Goal: Task Accomplishment & Management: Manage account settings

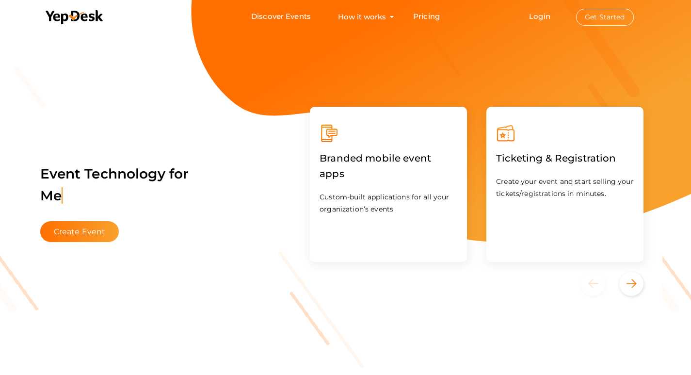
click at [542, 21] on li "Login Get Started Branded mobile event apps YepDesk Meet Powerful Registration …" at bounding box center [581, 16] width 143 height 33
click at [608, 13] on button "Get Started" at bounding box center [605, 17] width 58 height 17
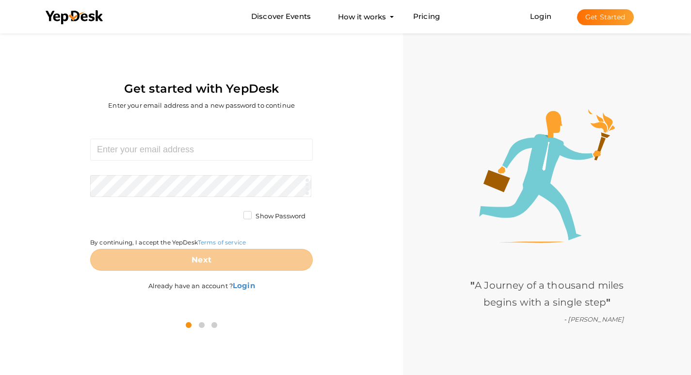
click at [229, 164] on form "Required. Invalid email. Checking You already have a YepDesk account. Please Si…" at bounding box center [201, 205] width 223 height 132
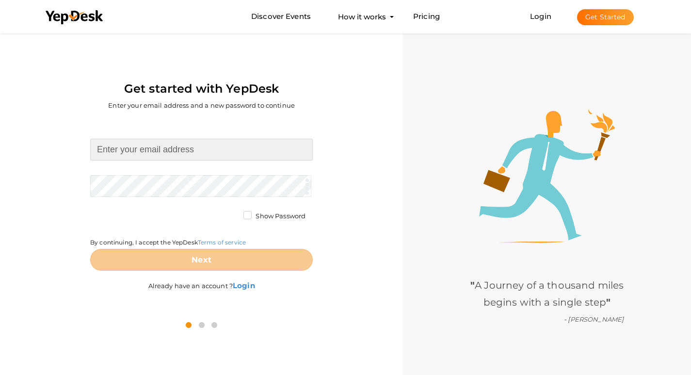
click at [231, 157] on input at bounding box center [201, 150] width 223 height 22
type input "[EMAIL_ADDRESS][DOMAIN_NAME]"
click at [405, 168] on div "" A Journey of a thousand miles begins with a single step " - [PERSON_NAME]" at bounding box center [547, 218] width 288 height 375
click at [234, 198] on form "mulletmanbuyshouses@proton.me Required. Invalid email. Checking You already hav…" at bounding box center [201, 205] width 223 height 132
click at [375, 124] on div "mulletmanbuyshouses@proton.me Required. Invalid email. Checking You already hav…" at bounding box center [201, 216] width 389 height 192
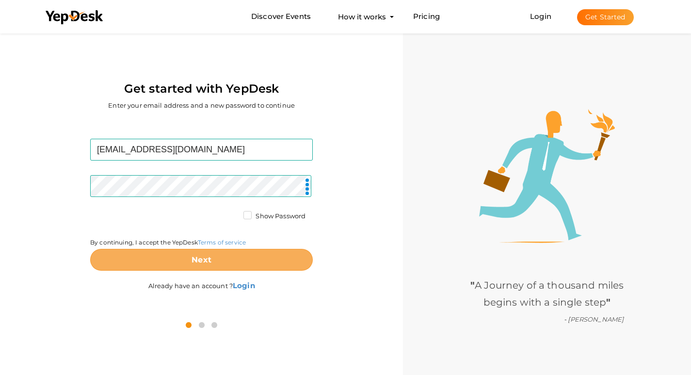
click at [181, 259] on button "Next" at bounding box center [201, 260] width 223 height 22
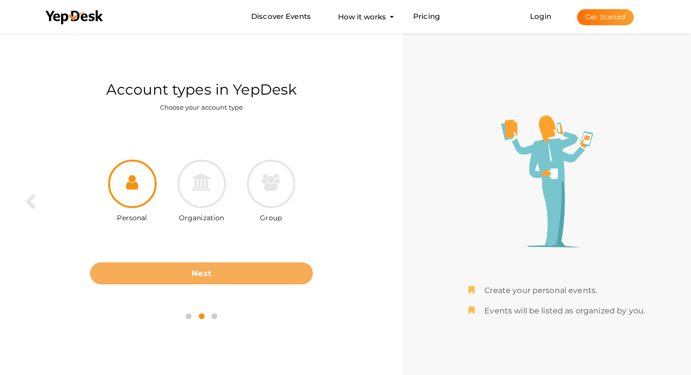
click at [204, 277] on b "Next" at bounding box center [202, 273] width 20 height 9
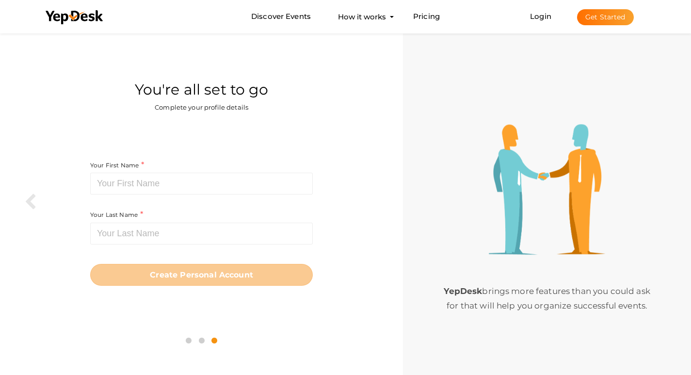
click at [220, 171] on div "Your First Name Required. Must contain letters only. Must be between 2 and 20 c…" at bounding box center [201, 177] width 223 height 35
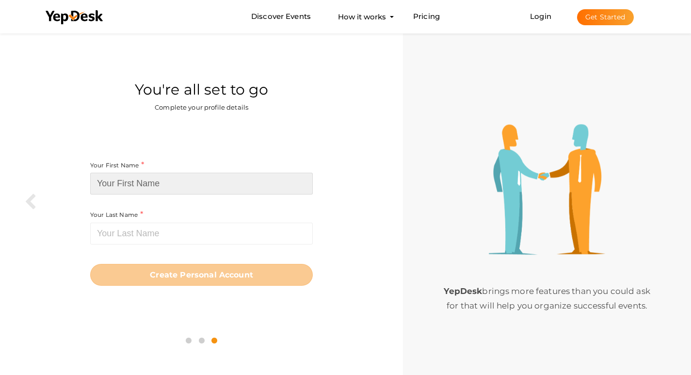
click at [213, 182] on input at bounding box center [201, 184] width 223 height 22
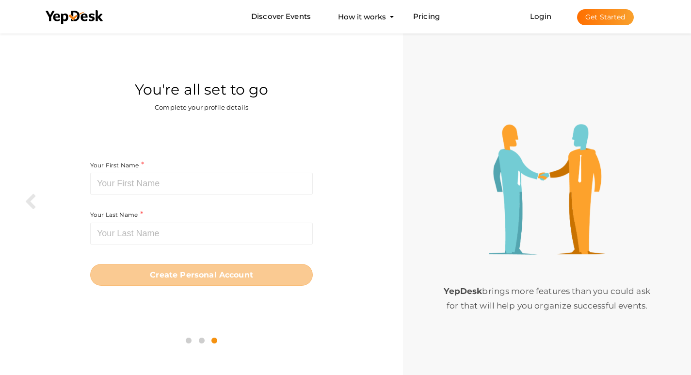
click at [395, 101] on div "You're all set to go Complete your profile details" at bounding box center [201, 76] width 389 height 91
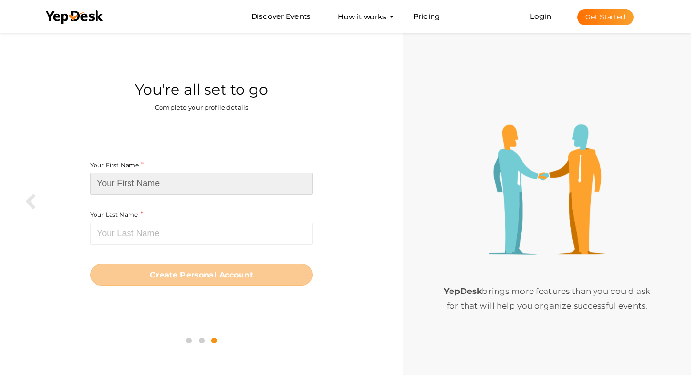
click at [145, 180] on input at bounding box center [201, 184] width 223 height 22
paste input "Mullet Man Buys Houses"
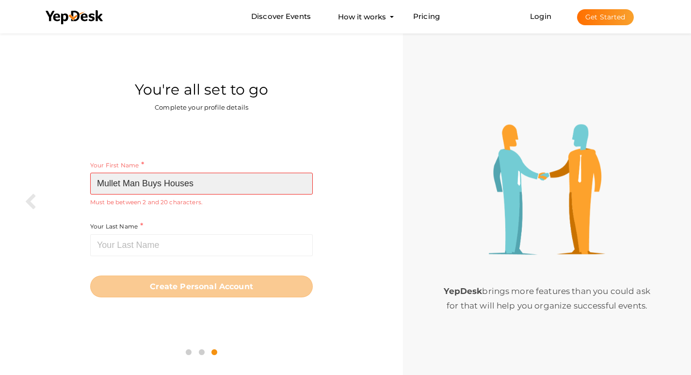
drag, startPoint x: 213, startPoint y: 185, endPoint x: 124, endPoint y: 182, distance: 89.3
click at [124, 182] on input "Mullet Man Buys Houses" at bounding box center [201, 184] width 223 height 22
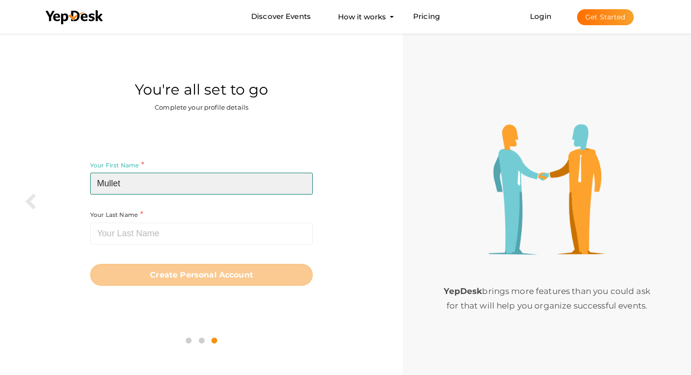
type input "Mullet"
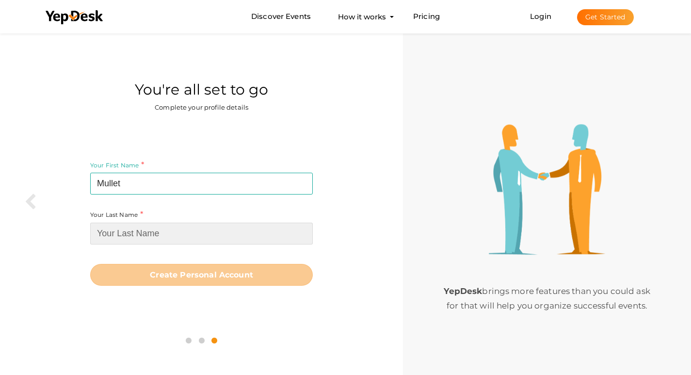
click at [111, 225] on input at bounding box center [201, 234] width 223 height 22
paste input "Man Buys Houses"
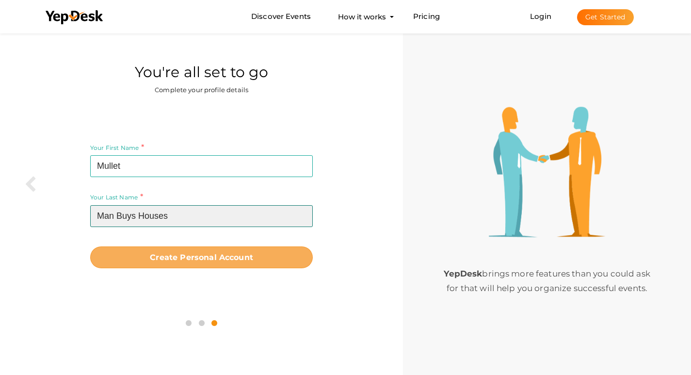
scroll to position [31, 0]
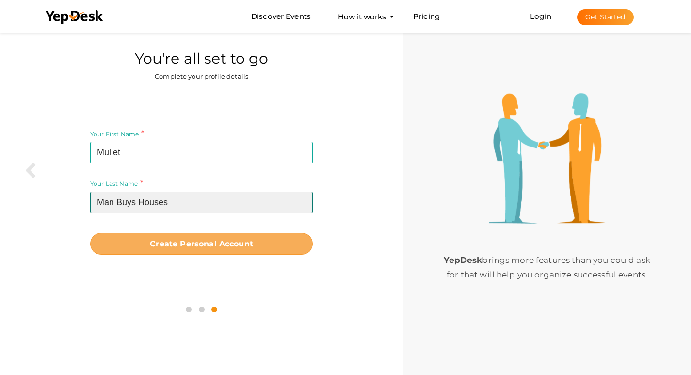
type input "Man Buys Houses"
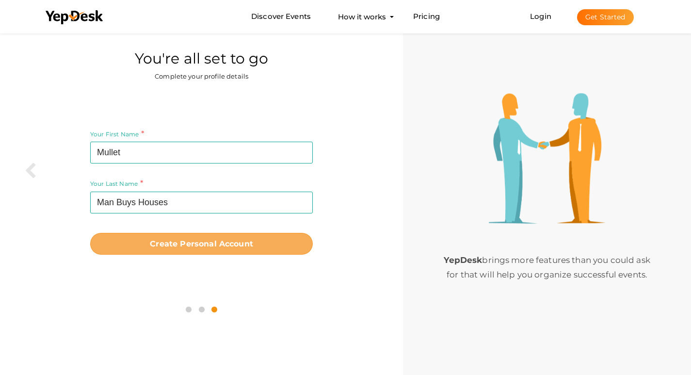
click at [197, 247] on b "Create Personal Account" at bounding box center [201, 243] width 103 height 9
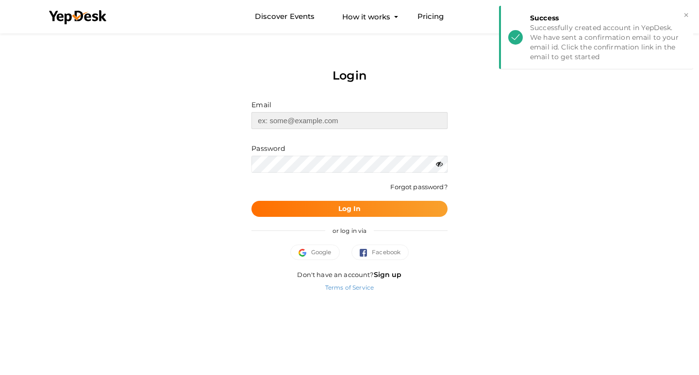
type input "[EMAIL_ADDRESS][DOMAIN_NAME]"
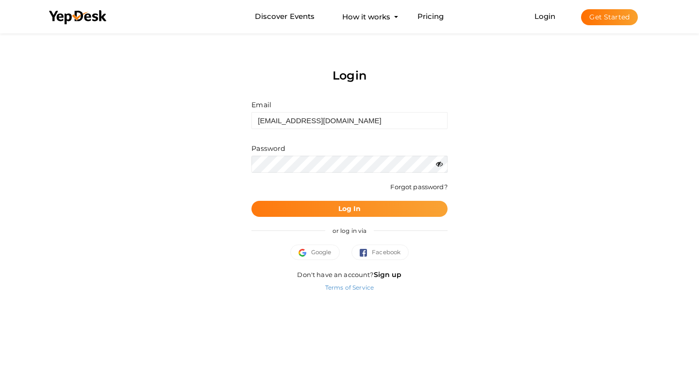
click at [352, 209] on b "Log In" at bounding box center [349, 208] width 23 height 9
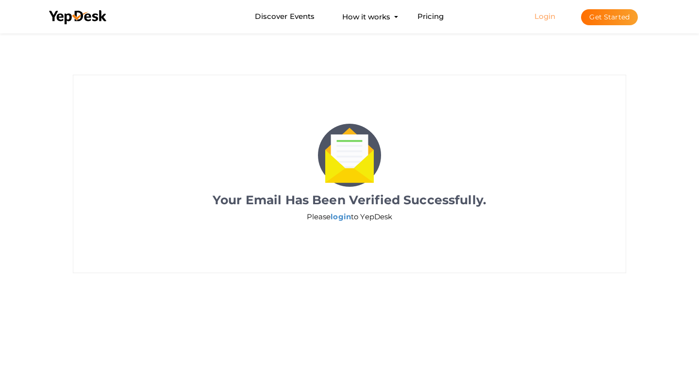
click at [552, 15] on link "Login" at bounding box center [544, 16] width 21 height 9
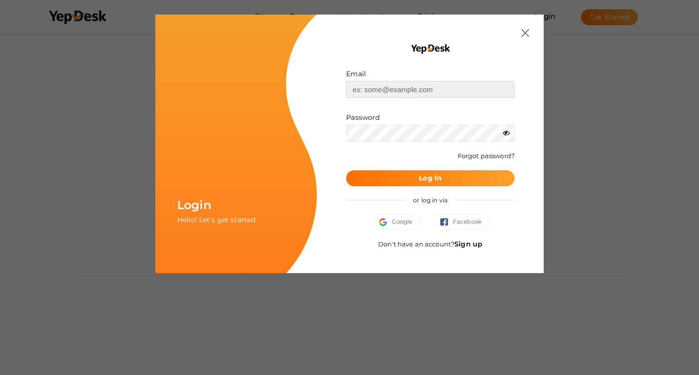
type input "[EMAIL_ADDRESS][DOMAIN_NAME]"
click at [436, 180] on b "Log In" at bounding box center [430, 178] width 23 height 9
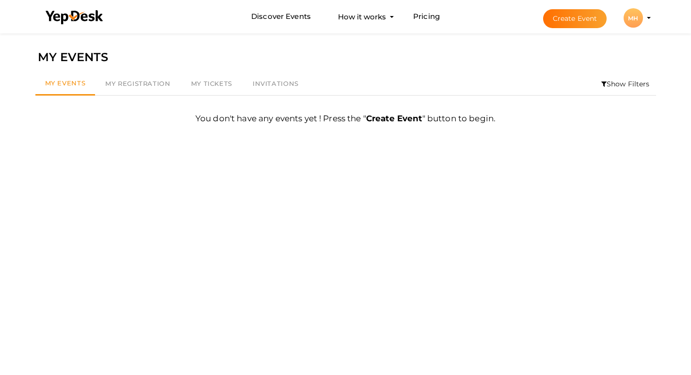
click at [639, 17] on div "MH" at bounding box center [633, 17] width 19 height 19
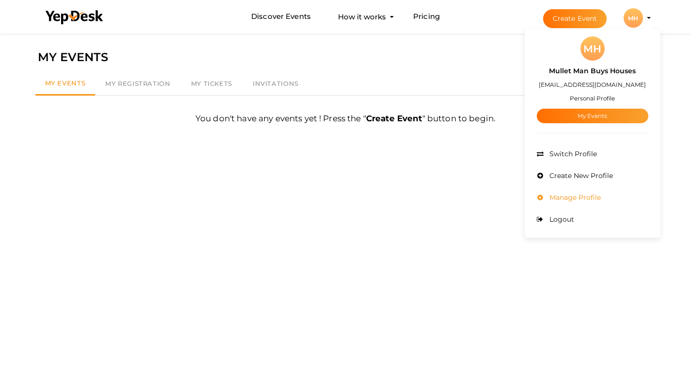
click at [569, 198] on span "Manage Profile" at bounding box center [574, 197] width 54 height 9
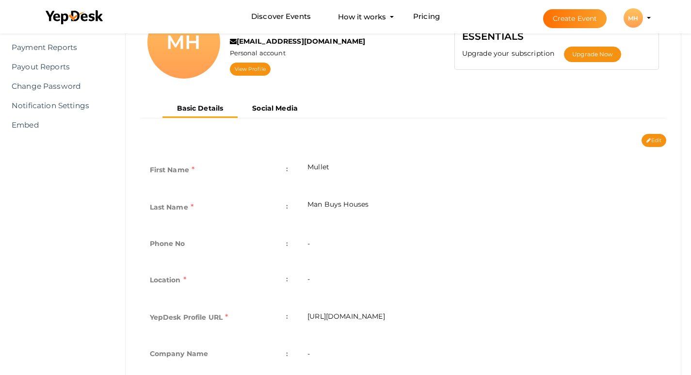
scroll to position [146, 0]
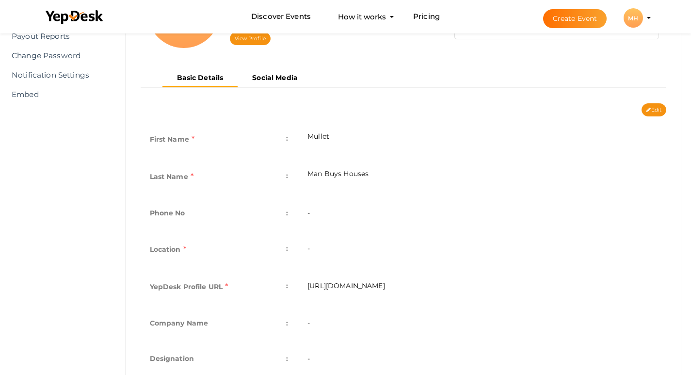
click at [356, 213] on td "-" at bounding box center [482, 214] width 369 height 35
click at [344, 217] on td "-" at bounding box center [482, 214] width 369 height 35
click at [338, 216] on td "-" at bounding box center [482, 214] width 369 height 35
click at [657, 113] on button "Edit" at bounding box center [654, 109] width 25 height 13
type input "Mullet"
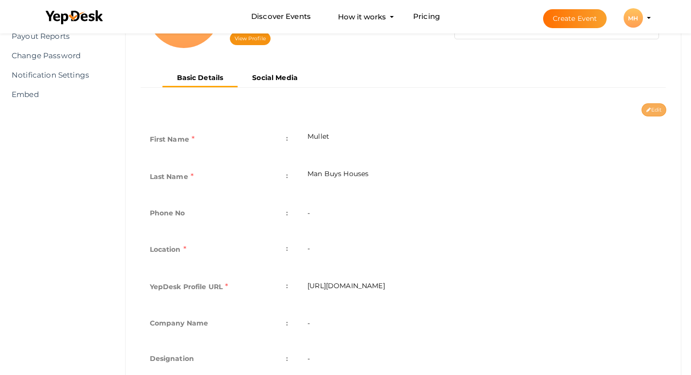
type input "Man Buys Houses"
type input "mullet-man-buys-houses"
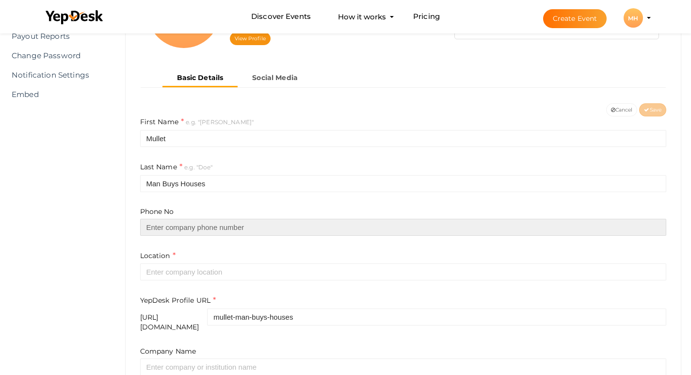
click at [226, 229] on input "text" at bounding box center [403, 227] width 527 height 17
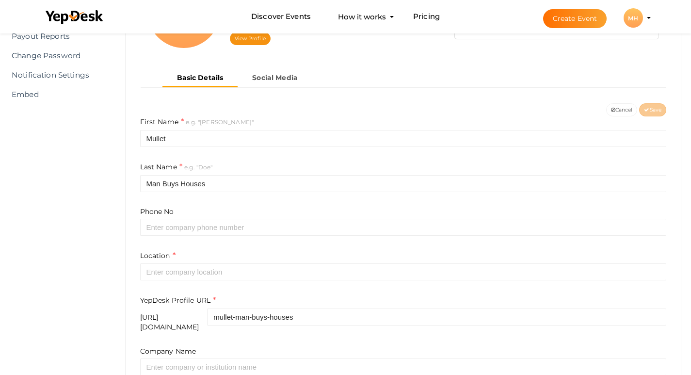
click at [359, 204] on form "First Name e.g. "John" Mullet Last Name e.g. "Doe" Man Buys Houses Phone No Loc…" at bounding box center [403, 295] width 527 height 359
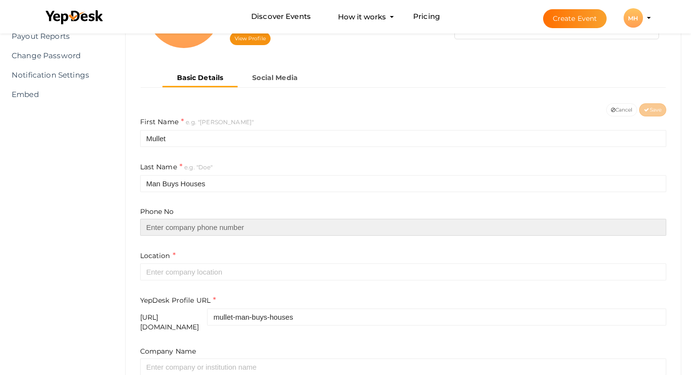
click at [197, 232] on input "text" at bounding box center [403, 227] width 527 height 17
paste input "850-254-9577"
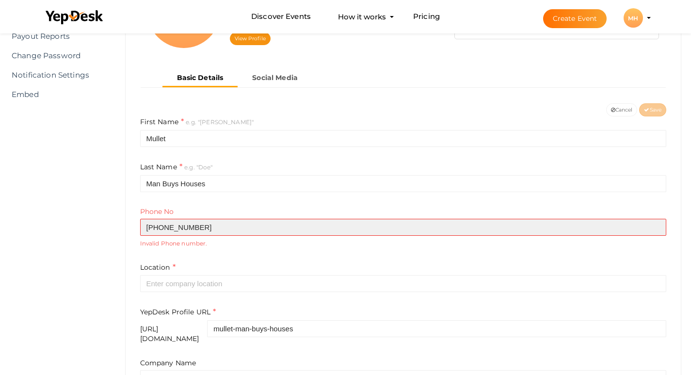
click at [147, 230] on input "850-254-9577" at bounding box center [403, 227] width 527 height 17
click at [213, 230] on input "+1 850-254-9577" at bounding box center [403, 227] width 527 height 17
click at [175, 228] on input "+1 850-254-9577" at bounding box center [403, 227] width 527 height 17
click at [171, 227] on input "+1 850-254-9577" at bounding box center [403, 227] width 527 height 17
click at [183, 227] on input "+1 850254-9577" at bounding box center [403, 227] width 527 height 17
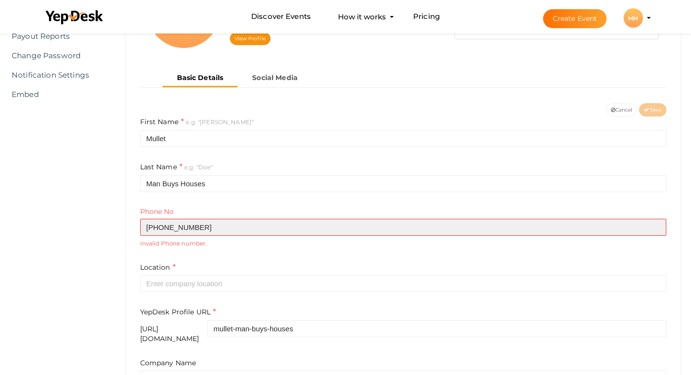
click at [159, 225] on input "+1 8502549577" at bounding box center [403, 227] width 527 height 17
click at [146, 227] on input "+1 8502549577" at bounding box center [403, 227] width 527 height 17
click at [224, 230] on input "+1 8502549577" at bounding box center [403, 227] width 527 height 17
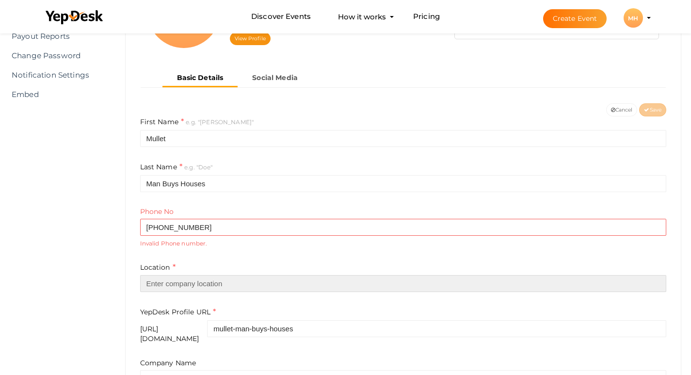
click at [200, 282] on input "text" at bounding box center [403, 283] width 527 height 17
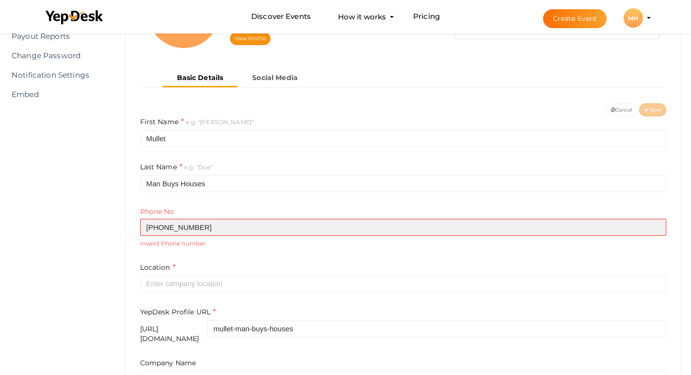
drag, startPoint x: 156, startPoint y: 227, endPoint x: 119, endPoint y: 225, distance: 36.9
click at [119, 225] on div "Profile Details View & Update your Profile Details MH Mullet Man Buys Houses mu…" at bounding box center [403, 223] width 576 height 636
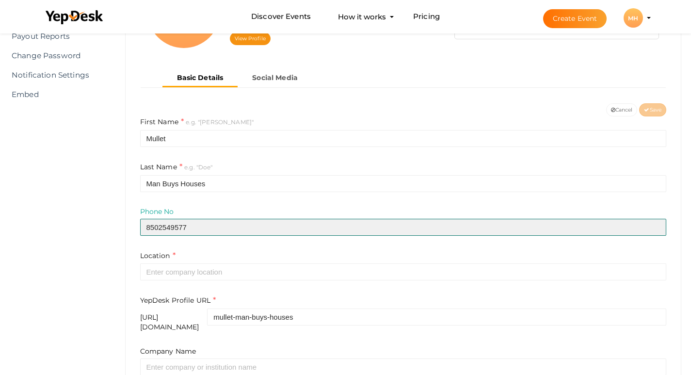
type input "8502549577"
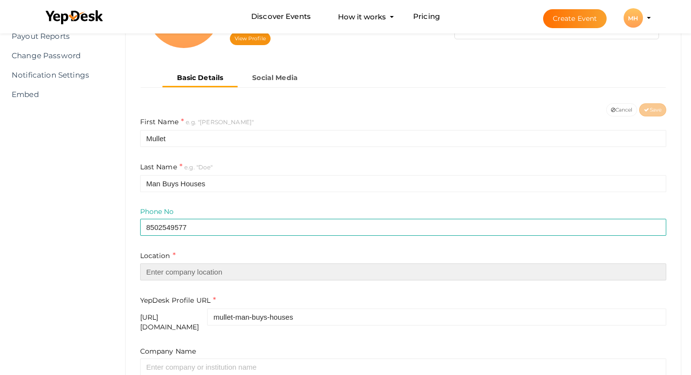
click at [201, 279] on input "text" at bounding box center [403, 271] width 527 height 17
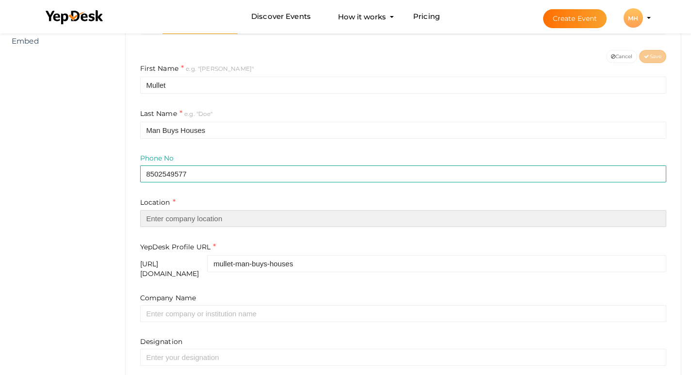
scroll to position [197, 0]
click at [198, 224] on input "text" at bounding box center [403, 220] width 527 height 17
click at [377, 226] on input "text" at bounding box center [403, 220] width 527 height 17
paste input "[STREET_ADDRESS][US_STATE]"
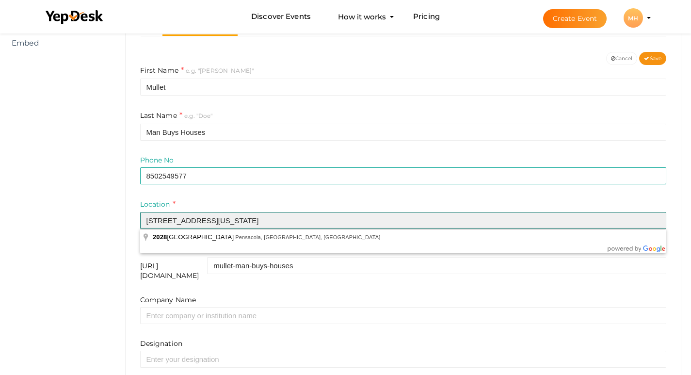
type input "[STREET_ADDRESS][US_STATE]"
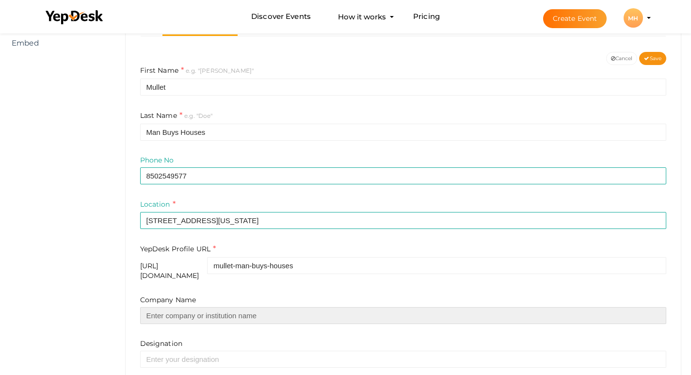
click at [208, 311] on input "text" at bounding box center [403, 315] width 527 height 17
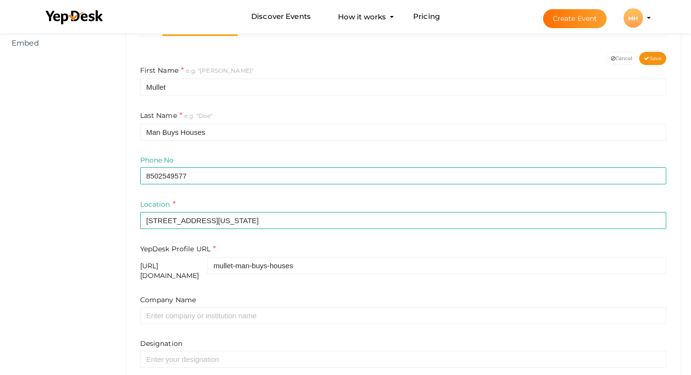
click at [411, 245] on div "YepDesk Profile URL https://www.yepdesk.com/profile/ mullet-man-buys-houses" at bounding box center [403, 262] width 527 height 37
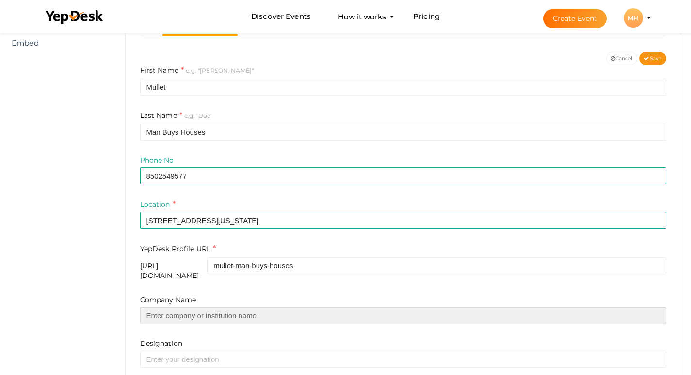
click at [215, 307] on input "text" at bounding box center [403, 315] width 527 height 17
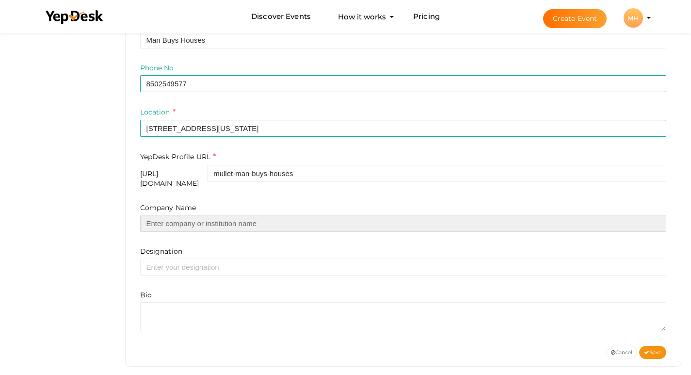
scroll to position [294, 0]
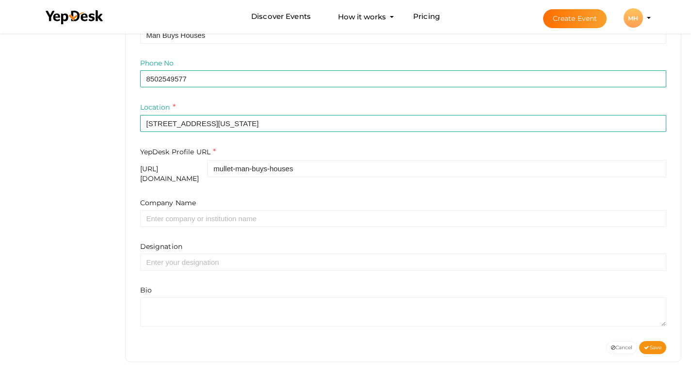
click at [431, 189] on form "First Name e.g. "John" Mullet Last Name e.g. "Doe" Man Buys Houses Phone No 850…" at bounding box center [403, 147] width 527 height 359
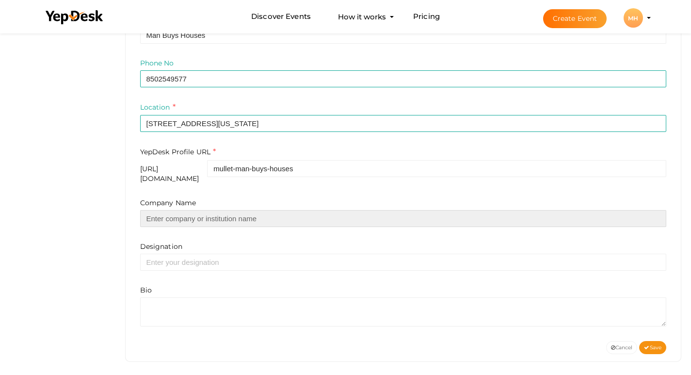
click at [207, 210] on input "text" at bounding box center [403, 218] width 527 height 17
paste input "Mullet Man Buys Houses"
type input "Mullet Man Buys Houses"
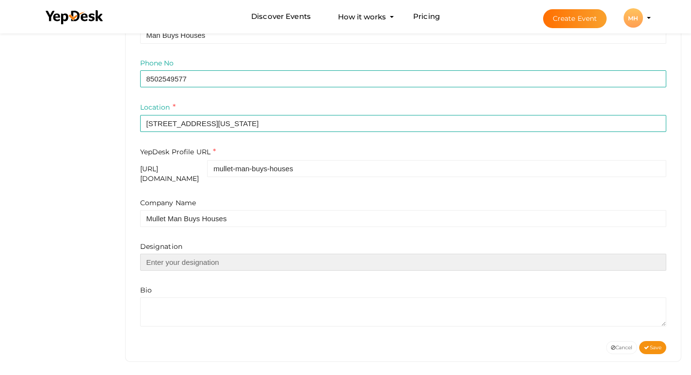
click at [181, 254] on input "text" at bounding box center [403, 262] width 527 height 17
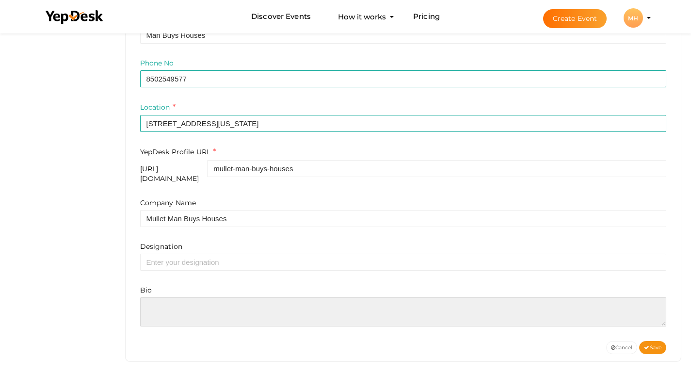
click at [168, 299] on textarea at bounding box center [403, 311] width 527 height 29
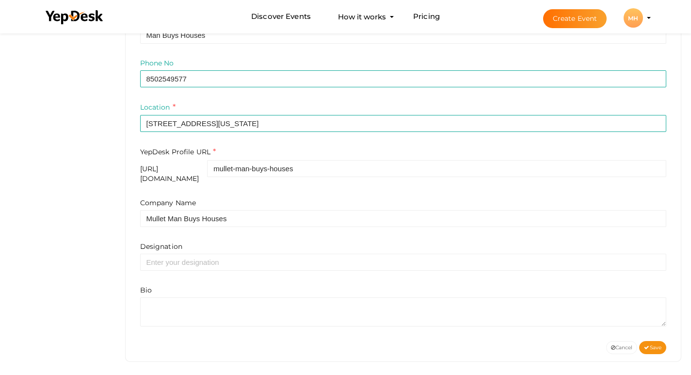
click at [431, 198] on div "Company Name Mullet Man Buys Houses" at bounding box center [403, 212] width 527 height 29
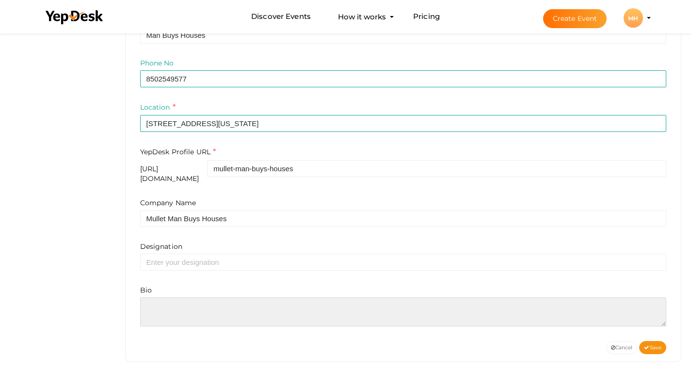
click at [226, 300] on textarea at bounding box center [403, 311] width 527 height 29
paste textarea "We provide win-win solutions to help homeowners get out of their sticky situati…"
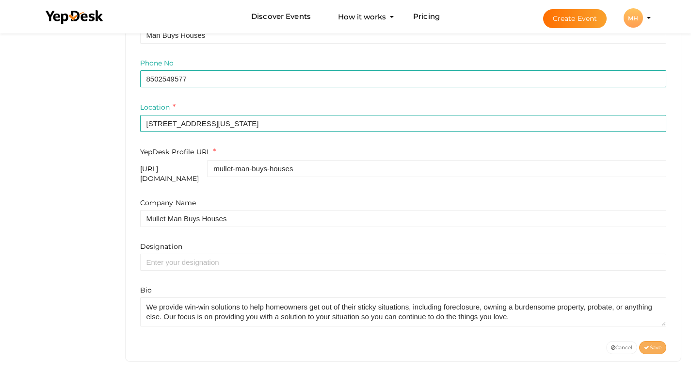
click at [656, 345] on span "Save" at bounding box center [652, 348] width 17 height 6
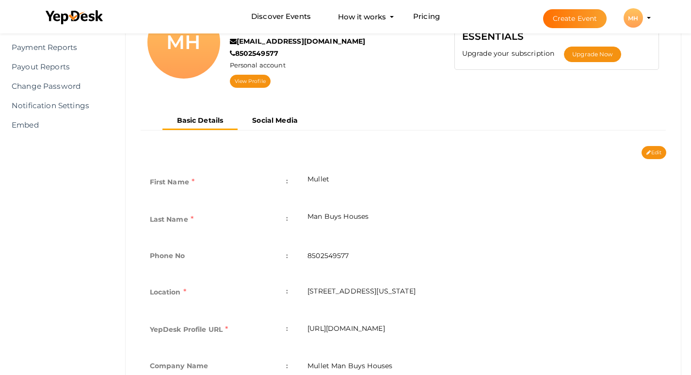
scroll to position [64, 0]
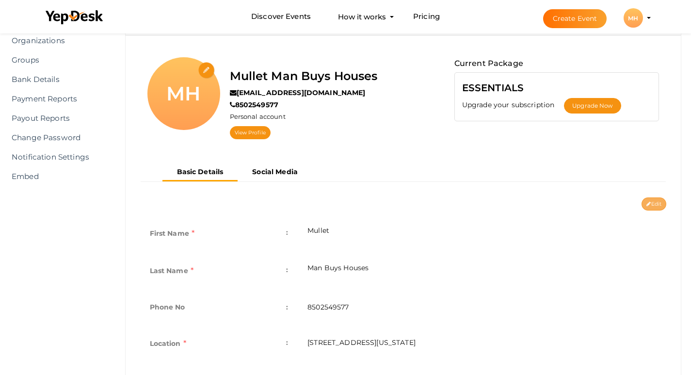
click at [647, 209] on button "Edit" at bounding box center [654, 204] width 25 height 13
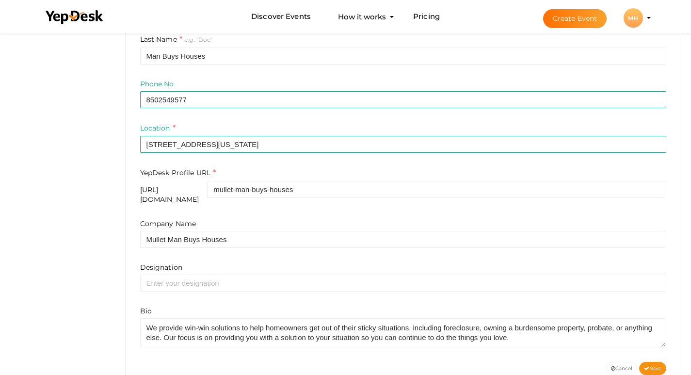
scroll to position [306, 0]
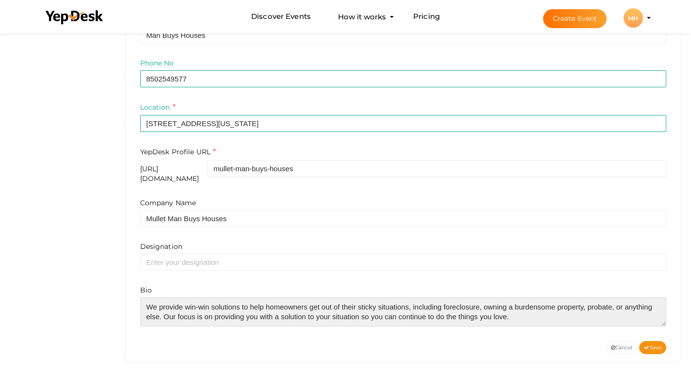
click at [533, 313] on textarea at bounding box center [403, 311] width 527 height 29
click at [525, 308] on textarea at bounding box center [403, 311] width 527 height 29
click at [543, 299] on textarea at bounding box center [403, 311] width 527 height 29
click at [144, 308] on textarea at bounding box center [403, 311] width 527 height 29
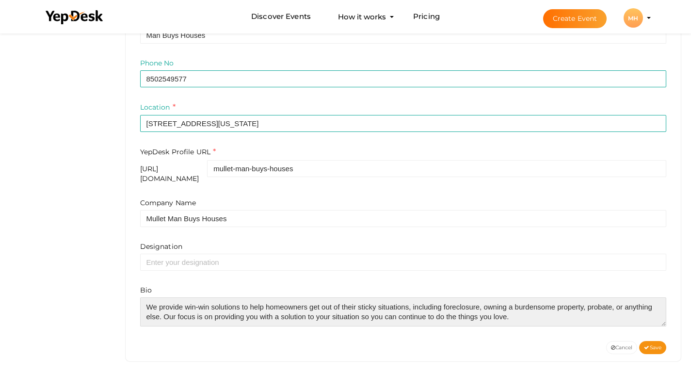
click at [144, 310] on textarea at bounding box center [403, 311] width 527 height 29
click at [539, 313] on textarea at bounding box center [403, 311] width 527 height 29
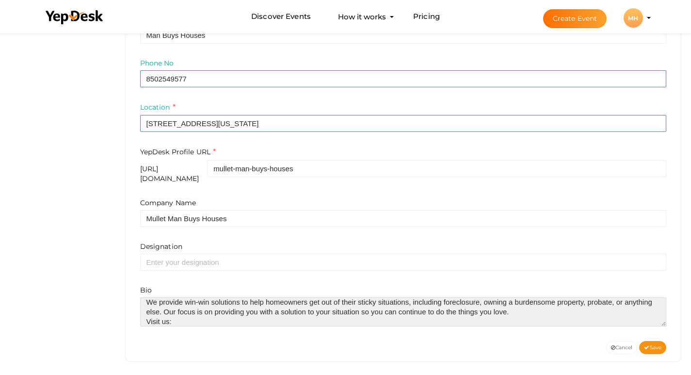
paste textarea "https://mulletmanbuyshouses.com/"
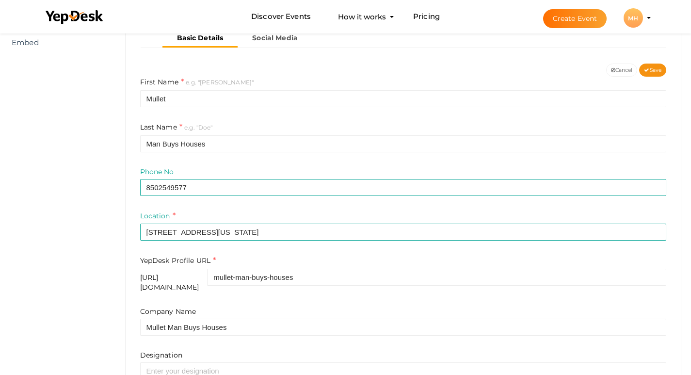
scroll to position [306, 0]
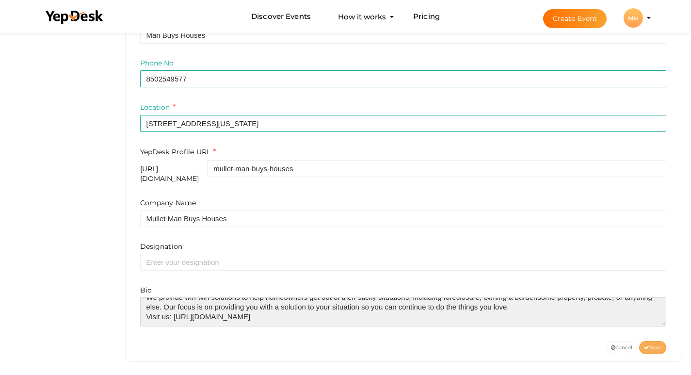
type textarea "We provide win-win solutions to help homeowners get out of their sticky situati…"
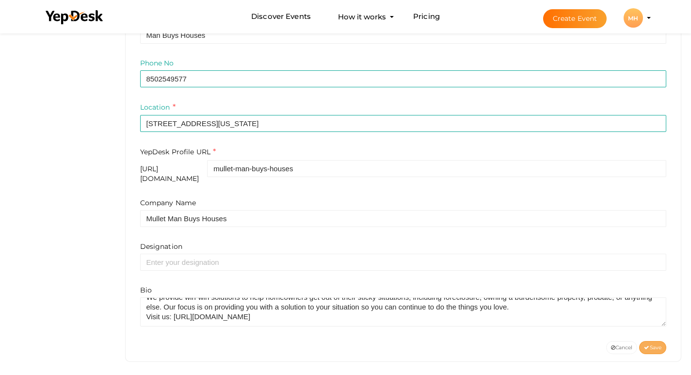
click at [660, 345] on span "Save" at bounding box center [652, 348] width 17 height 6
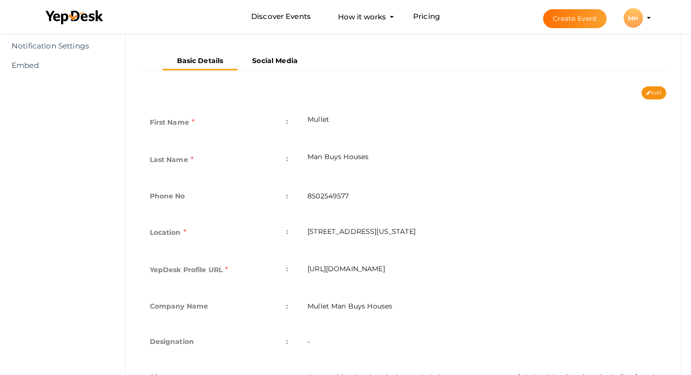
scroll to position [174, 0]
click at [538, 159] on td "Man Buys Houses" at bounding box center [482, 161] width 369 height 37
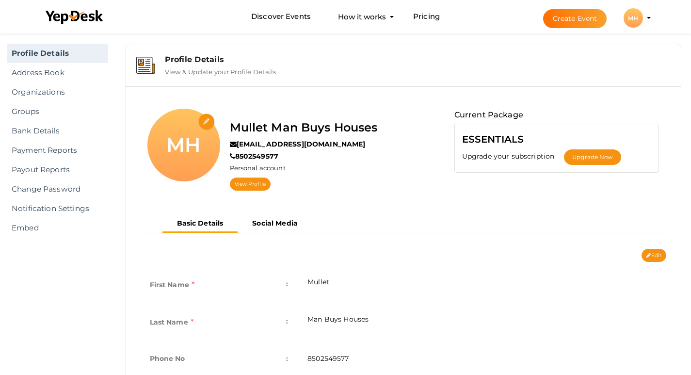
scroll to position [0, 0]
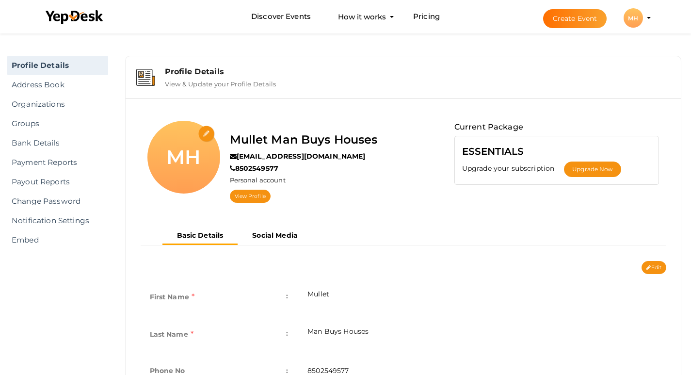
click at [204, 133] on input "file" at bounding box center [206, 134] width 17 height 17
type input "C:\fakepath\Mulletman busy.jpg"
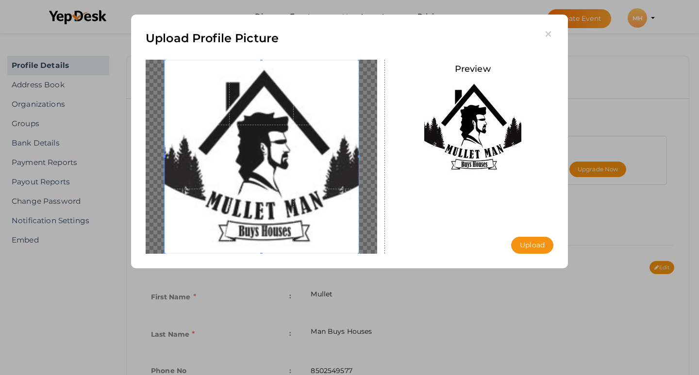
drag, startPoint x: 163, startPoint y: 155, endPoint x: 140, endPoint y: 153, distance: 23.4
click at [140, 153] on div at bounding box center [261, 157] width 247 height 194
drag, startPoint x: 165, startPoint y: 157, endPoint x: 90, endPoint y: 161, distance: 75.3
click at [90, 161] on div "Upload Profile Picture Preview Upload Uploading..." at bounding box center [349, 187] width 699 height 375
click at [527, 247] on button "Upload" at bounding box center [532, 245] width 42 height 17
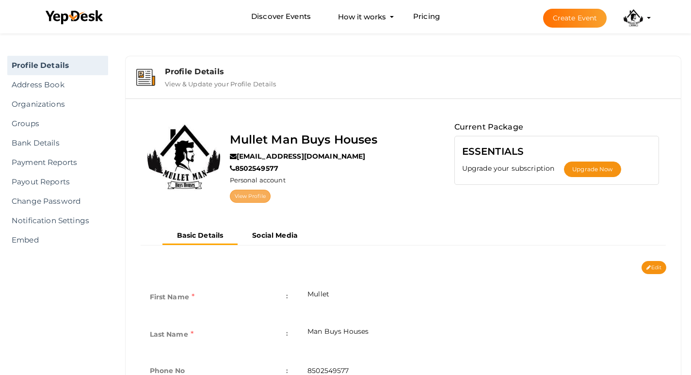
click at [243, 195] on link "View Profile" at bounding box center [250, 196] width 41 height 13
click at [248, 200] on link "View Profile" at bounding box center [250, 196] width 41 height 13
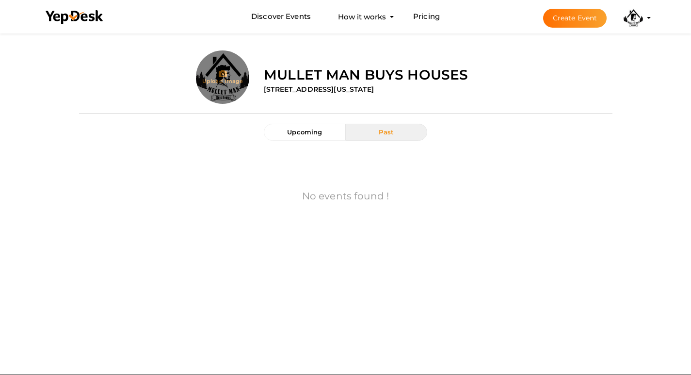
click at [201, 66] on div "Upload Image" at bounding box center [222, 76] width 53 height 53
click at [638, 16] on img at bounding box center [633, 17] width 19 height 19
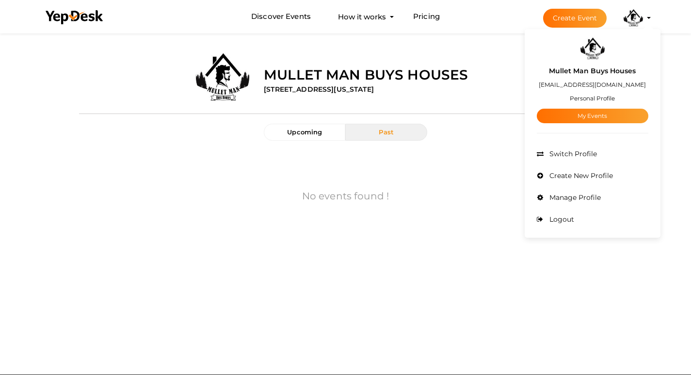
click at [591, 100] on small "Personal Profile" at bounding box center [592, 98] width 45 height 7
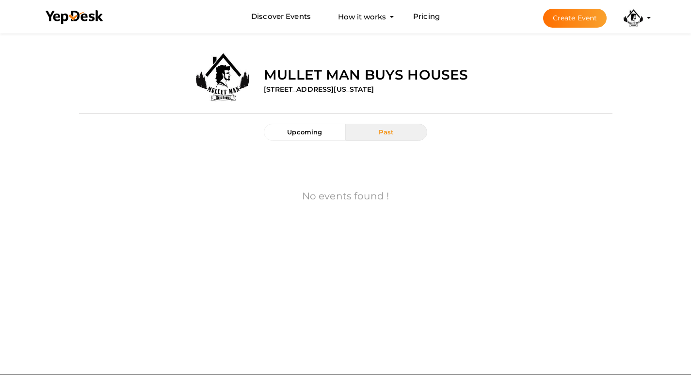
click at [639, 20] on img at bounding box center [633, 17] width 19 height 19
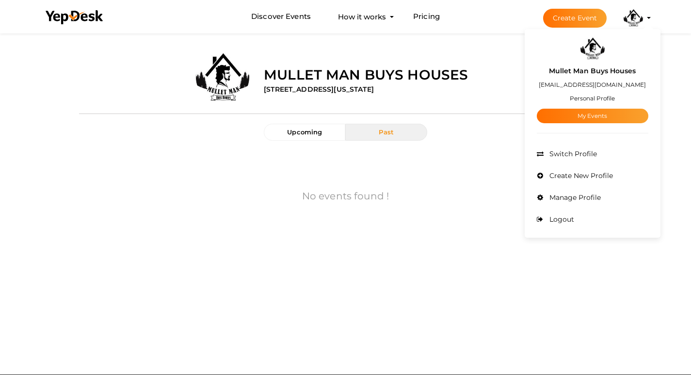
click at [645, 17] on button "Mullet Man Buys Houses [EMAIL_ADDRESS][DOMAIN_NAME] Personal Profile My Events …" at bounding box center [633, 18] width 25 height 20
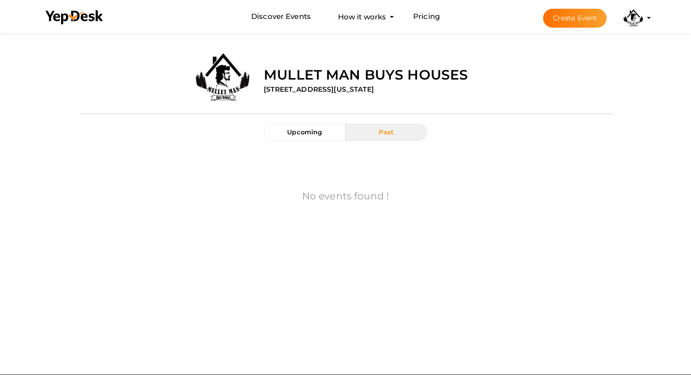
click at [645, 17] on button "Mullet Man Buys Houses [EMAIL_ADDRESS][DOMAIN_NAME] Personal Profile My Events …" at bounding box center [633, 18] width 25 height 20
click at [643, 17] on profile-pic at bounding box center [633, 17] width 19 height 7
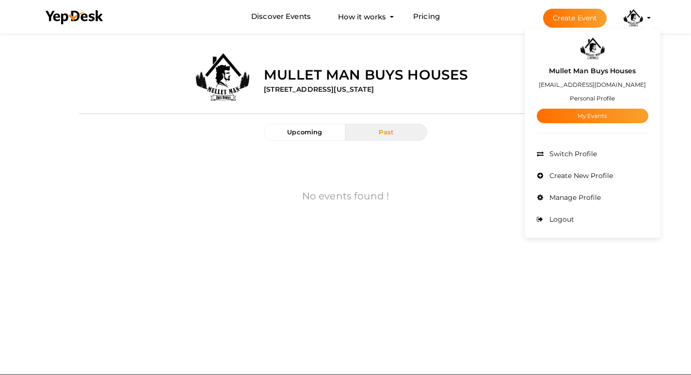
click at [593, 45] on img at bounding box center [593, 48] width 24 height 24
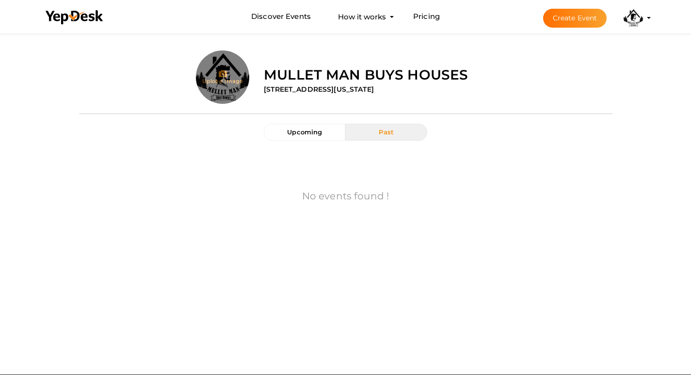
click at [232, 82] on input "file" at bounding box center [222, 96] width 53 height 53
click at [307, 128] on button "Upcoming" at bounding box center [305, 132] width 82 height 17
click at [206, 76] on input "file" at bounding box center [222, 96] width 53 height 53
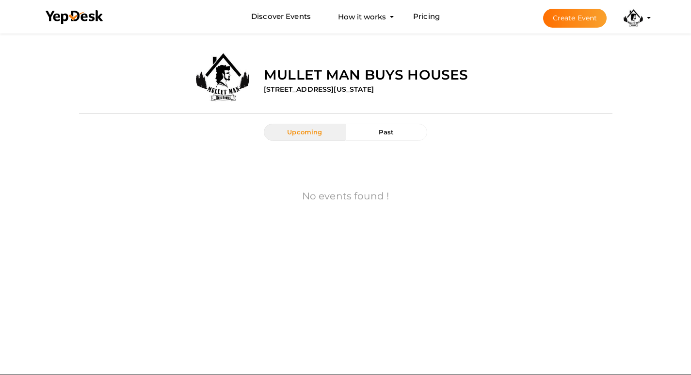
click at [358, 62] on div "Mullet Man Buys Houses 2028 Americus Avenue , Pensacola, FL, United States, Flo…" at bounding box center [435, 73] width 356 height 46
click at [407, 65] on label "Mullet Man Buys Houses" at bounding box center [366, 74] width 204 height 19
click at [407, 132] on button "Past" at bounding box center [387, 132] width 82 height 17
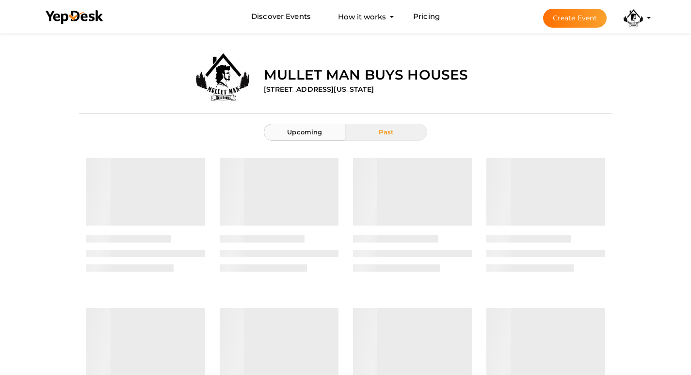
click at [316, 132] on span "Upcoming" at bounding box center [304, 132] width 35 height 8
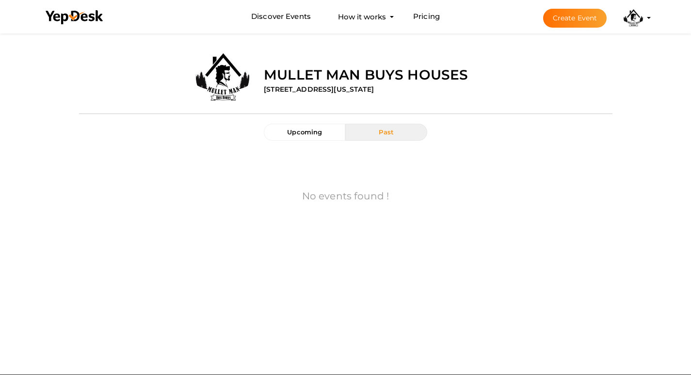
click at [472, 243] on div "No events found !" at bounding box center [345, 197] width 519 height 94
click at [283, 79] on label "Mullet Man Buys Houses" at bounding box center [366, 74] width 204 height 19
drag, startPoint x: 369, startPoint y: 79, endPoint x: 397, endPoint y: 77, distance: 28.2
click at [372, 78] on label "Mullet Man Buys Houses" at bounding box center [366, 74] width 204 height 19
click at [434, 75] on label "Mullet Man Buys Houses" at bounding box center [366, 74] width 204 height 19
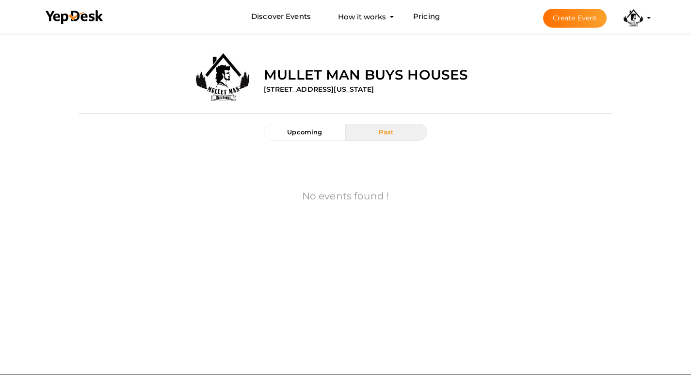
click at [374, 88] on label "[STREET_ADDRESS][US_STATE]" at bounding box center [319, 89] width 110 height 10
click at [323, 83] on label "Mullet Man Buys Houses" at bounding box center [366, 74] width 204 height 19
click at [236, 93] on input "file" at bounding box center [222, 96] width 53 height 53
click at [374, 88] on label "[STREET_ADDRESS][US_STATE]" at bounding box center [319, 89] width 110 height 10
click at [403, 77] on label "Mullet Man Buys Houses" at bounding box center [366, 74] width 204 height 19
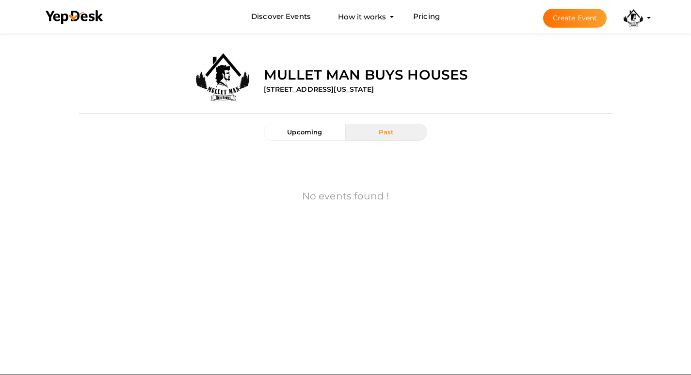
click at [322, 70] on label "Mullet Man Buys Houses" at bounding box center [366, 74] width 204 height 19
click at [330, 81] on label "Mullet Man Buys Houses" at bounding box center [366, 74] width 204 height 19
click at [397, 79] on label "Mullet Man Buys Houses" at bounding box center [366, 74] width 204 height 19
click at [321, 77] on label "Mullet Man Buys Houses" at bounding box center [366, 74] width 204 height 19
click at [644, 18] on button "Mullet Man Buys Houses mulletmanbuyshouses@proton.me Personal Profile My Events…" at bounding box center [633, 18] width 25 height 20
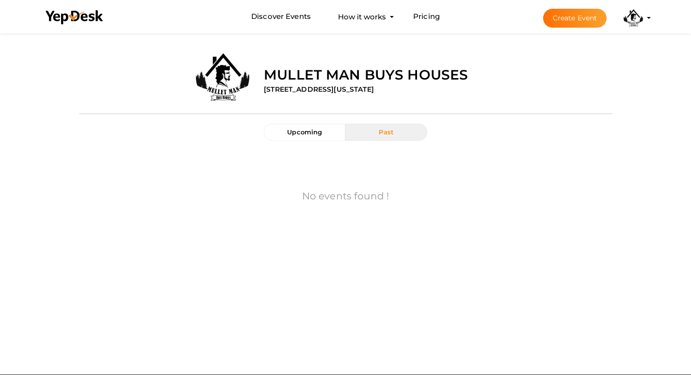
click at [643, 18] on profile-pic at bounding box center [633, 17] width 19 height 7
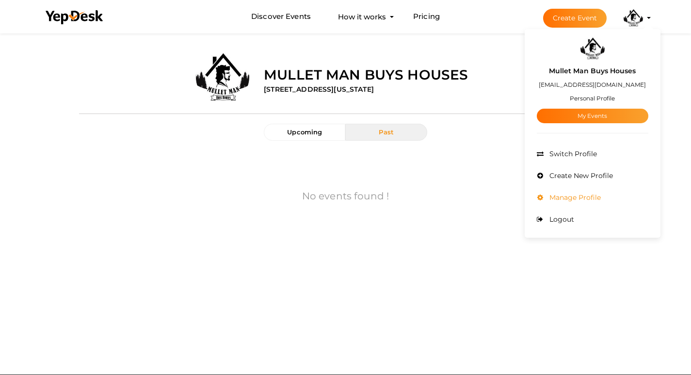
click at [580, 195] on span "Manage Profile" at bounding box center [574, 197] width 54 height 9
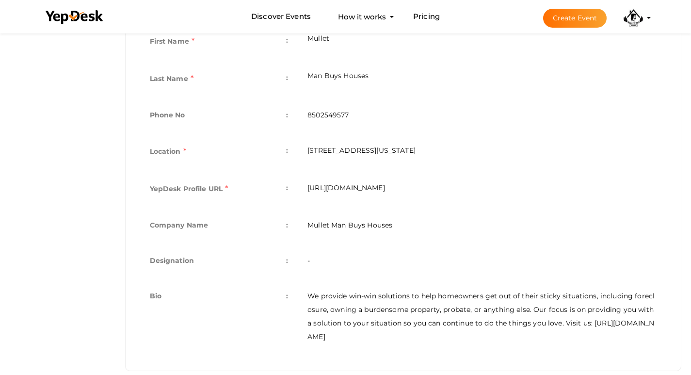
scroll to position [271, 0]
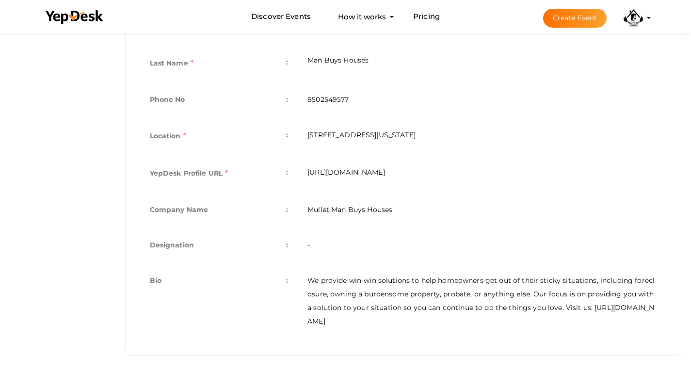
drag, startPoint x: 521, startPoint y: 169, endPoint x: 297, endPoint y: 171, distance: 224.2
click at [297, 171] on tr "YepDesk Profile URL : [URL][DOMAIN_NAME]" at bounding box center [403, 174] width 527 height 37
click at [508, 183] on td "[URL][DOMAIN_NAME]" at bounding box center [482, 174] width 369 height 37
click at [522, 172] on td "[URL][DOMAIN_NAME]" at bounding box center [482, 174] width 369 height 37
drag, startPoint x: 522, startPoint y: 171, endPoint x: 308, endPoint y: 170, distance: 213.5
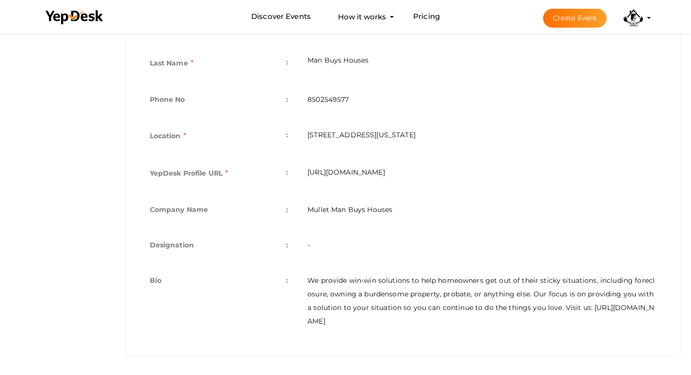
click at [308, 170] on td "[URL][DOMAIN_NAME]" at bounding box center [482, 174] width 369 height 37
copy td "[URL][DOMAIN_NAME]"
click at [421, 250] on td "-" at bounding box center [482, 246] width 369 height 35
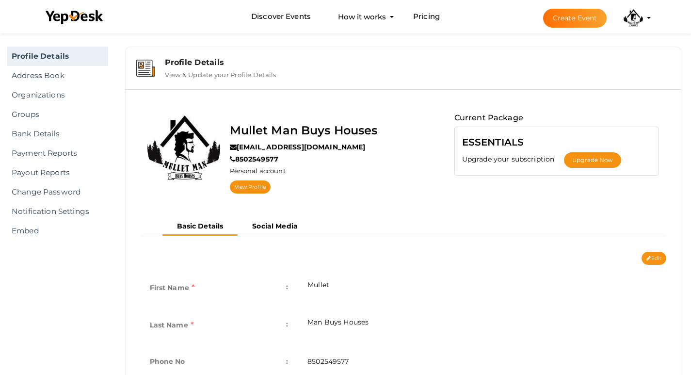
scroll to position [0, 0]
